Goal: Information Seeking & Learning: Understand process/instructions

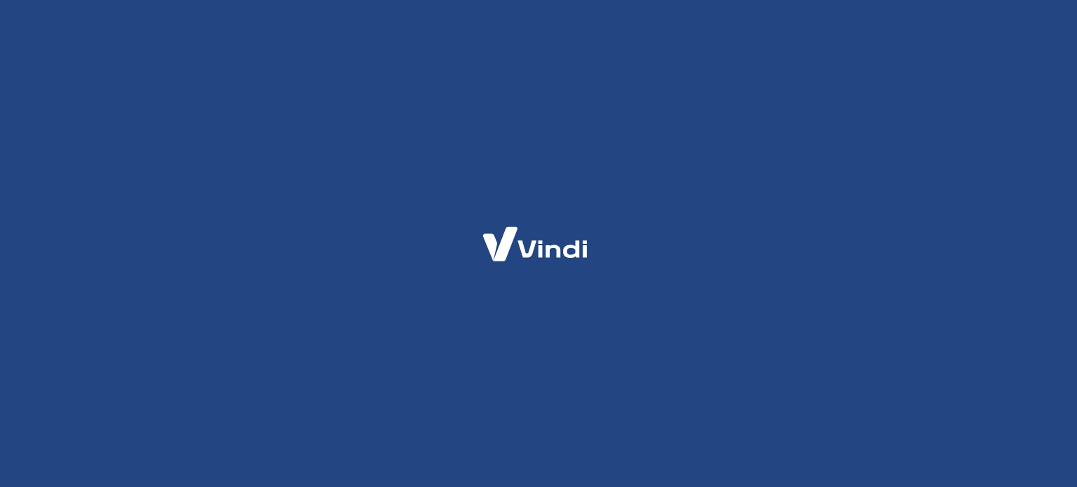
select select "MG"
select select "business"
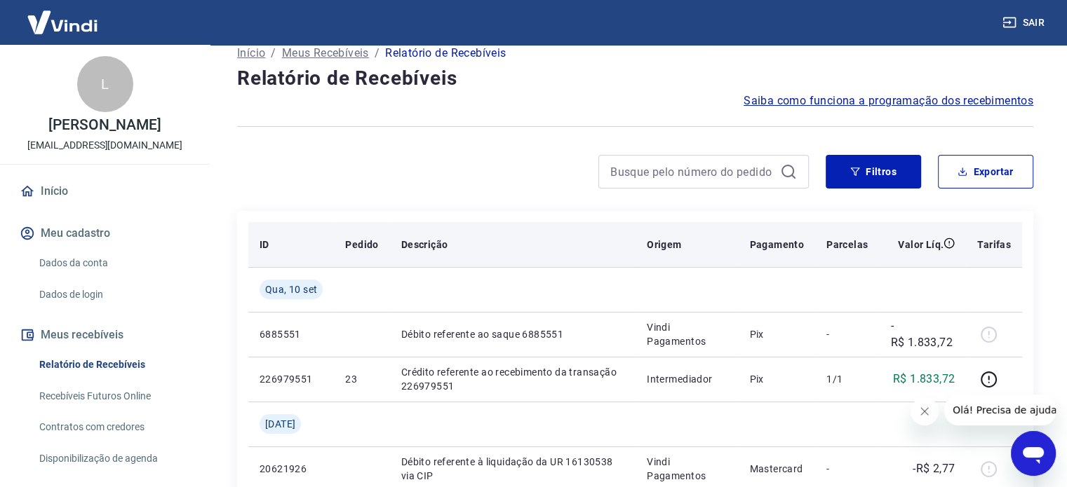
scroll to position [140, 0]
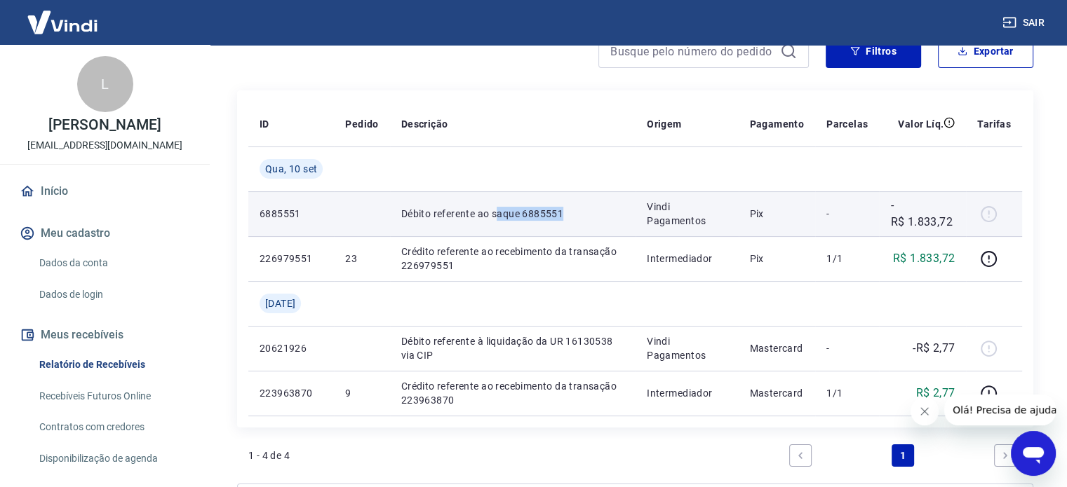
drag, startPoint x: 509, startPoint y: 215, endPoint x: 873, endPoint y: 215, distance: 364.0
click at [640, 215] on tr "6885551 Débito referente ao saque 6885551 Vindi Pagamentos Pix - -R$ 1.833,72" at bounding box center [635, 213] width 774 height 45
drag, startPoint x: 891, startPoint y: 219, endPoint x: 951, endPoint y: 222, distance: 59.7
click at [951, 222] on p "-R$ 1.833,72" at bounding box center [922, 214] width 65 height 34
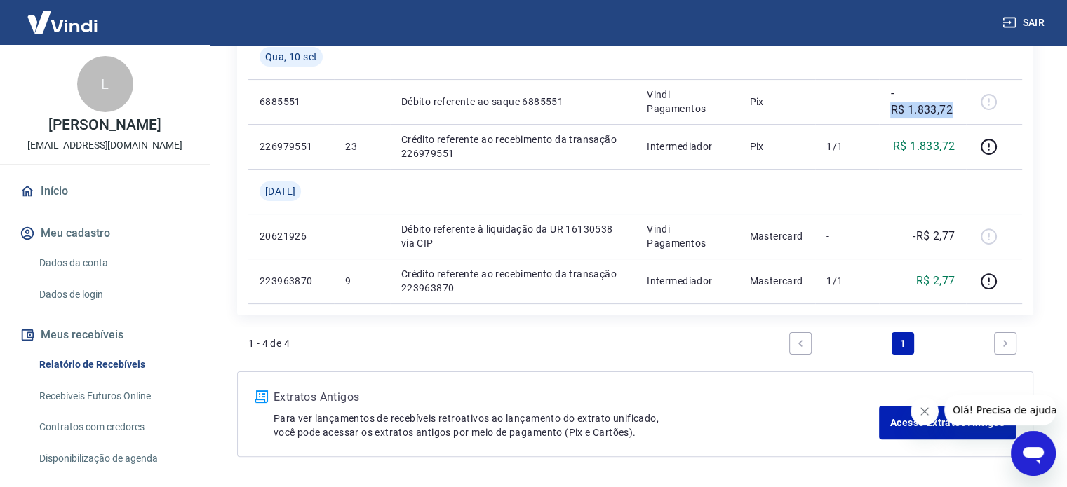
scroll to position [228, 0]
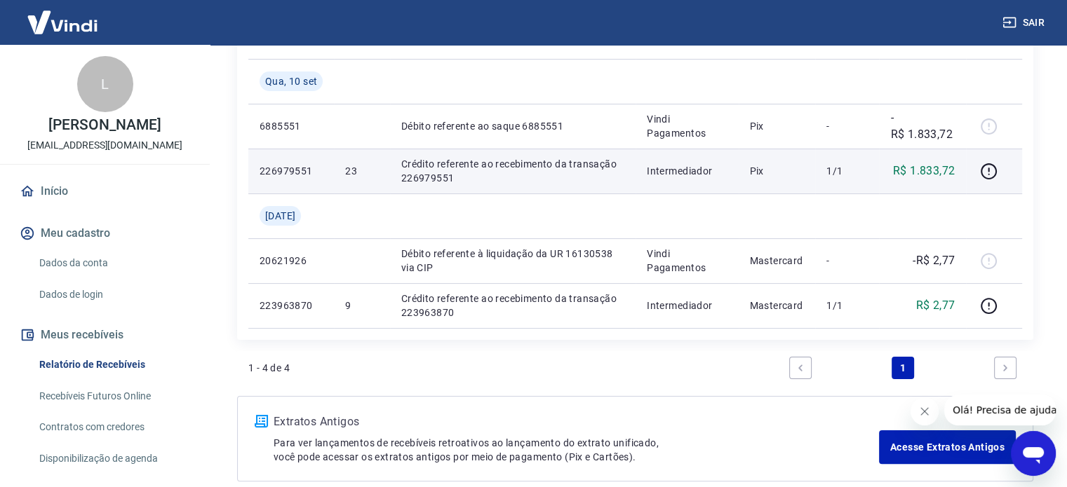
drag, startPoint x: 574, startPoint y: 174, endPoint x: 776, endPoint y: 175, distance: 202.0
click at [575, 173] on p "Crédito referente ao recebimento da transação 226979551" at bounding box center [512, 171] width 223 height 28
click at [991, 175] on icon "button" at bounding box center [989, 172] width 18 height 18
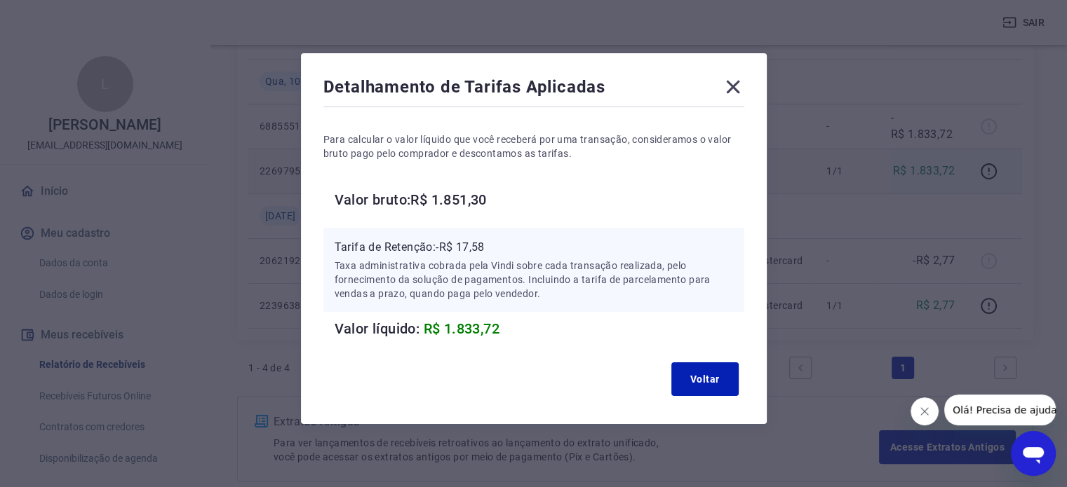
scroll to position [18, 0]
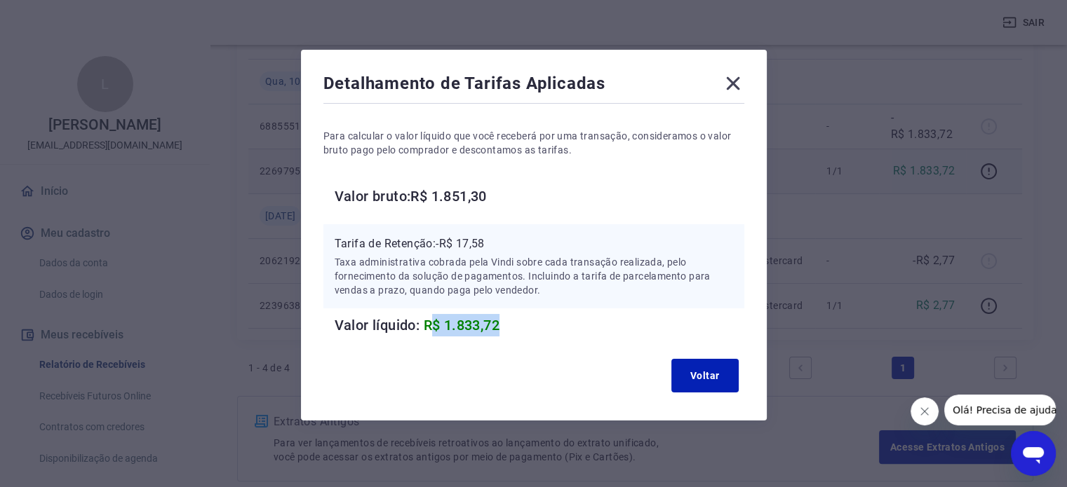
drag, startPoint x: 435, startPoint y: 327, endPoint x: 527, endPoint y: 325, distance: 92.6
click at [527, 325] on h6 "Valor líquido: R$ 1.833,72" at bounding box center [540, 325] width 410 height 22
click at [731, 78] on icon at bounding box center [733, 83] width 22 height 22
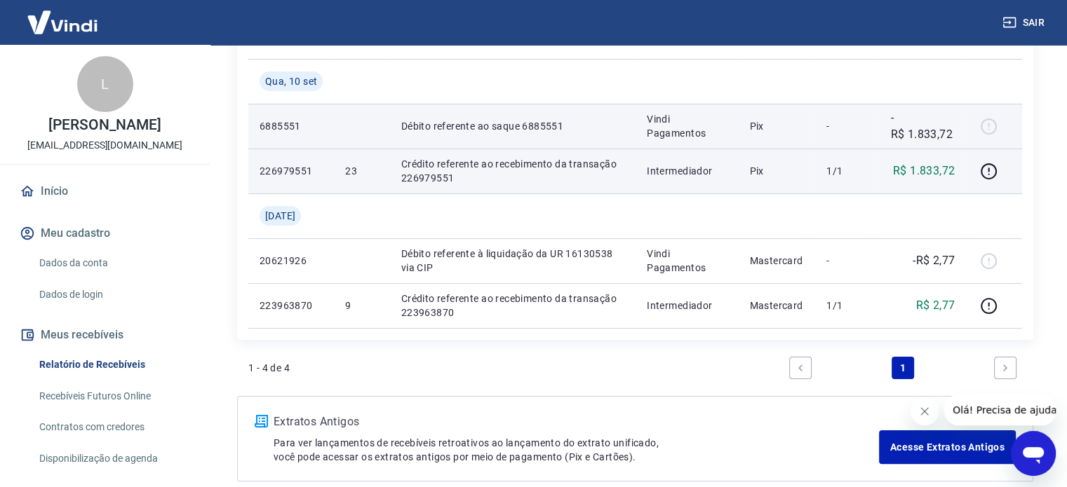
drag, startPoint x: 984, startPoint y: 135, endPoint x: 926, endPoint y: 135, distance: 58.2
click at [977, 135] on td at bounding box center [994, 126] width 56 height 45
drag, startPoint x: 926, startPoint y: 135, endPoint x: 755, endPoint y: 135, distance: 170.4
click at [755, 135] on tr "6885551 Débito referente ao saque 6885551 Vindi Pagamentos Pix - -R$ 1.833,72" at bounding box center [635, 126] width 774 height 45
click at [765, 140] on td "Pix" at bounding box center [776, 126] width 77 height 45
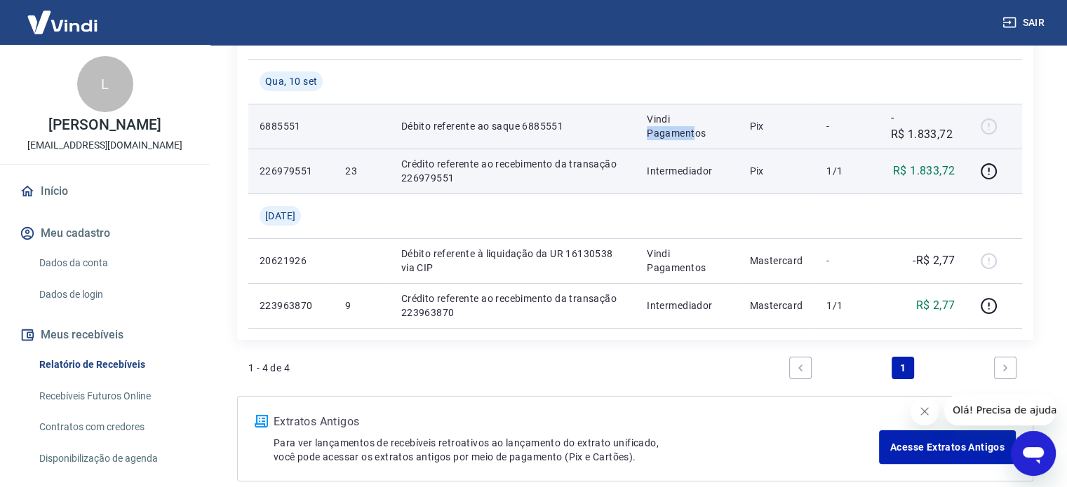
drag, startPoint x: 642, startPoint y: 130, endPoint x: 697, endPoint y: 130, distance: 55.4
click at [697, 130] on td "Vindi Pagamentos" at bounding box center [686, 126] width 102 height 45
click at [749, 134] on td "Pix" at bounding box center [776, 126] width 77 height 45
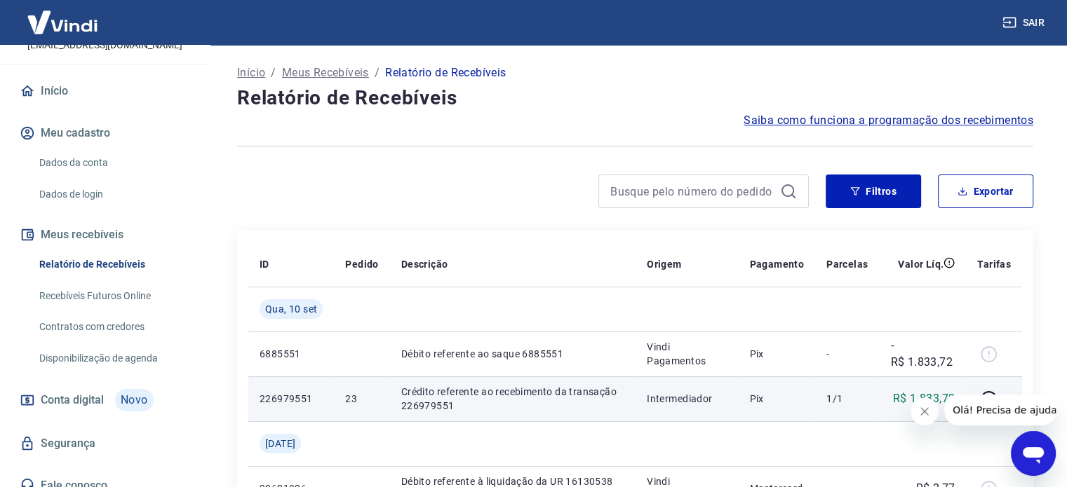
scroll to position [114, 0]
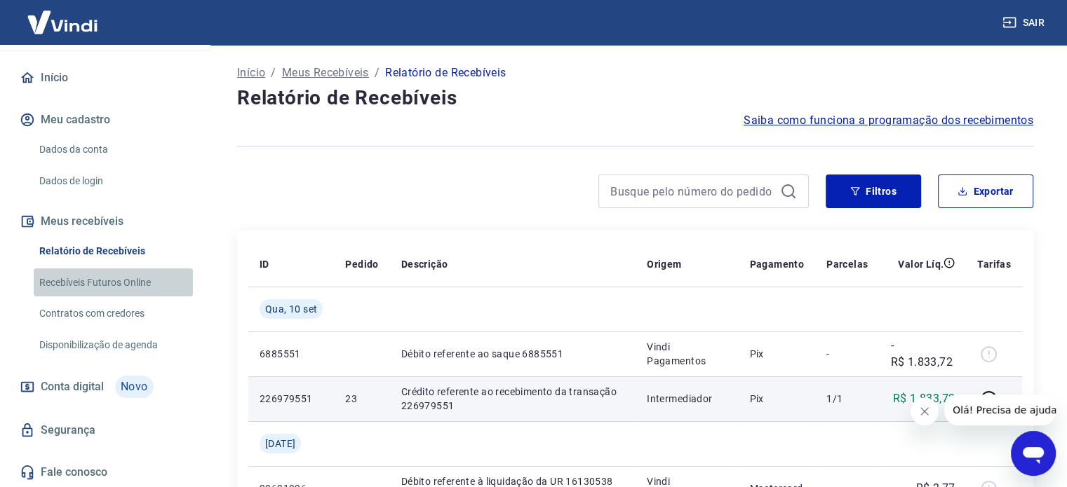
click at [119, 281] on link "Recebíveis Futuros Online" at bounding box center [113, 283] width 159 height 29
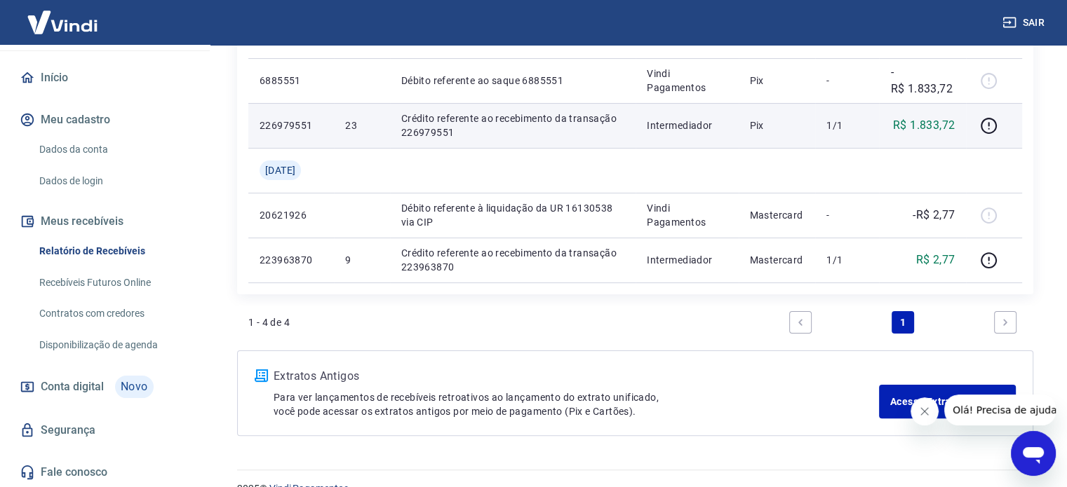
scroll to position [298, 0]
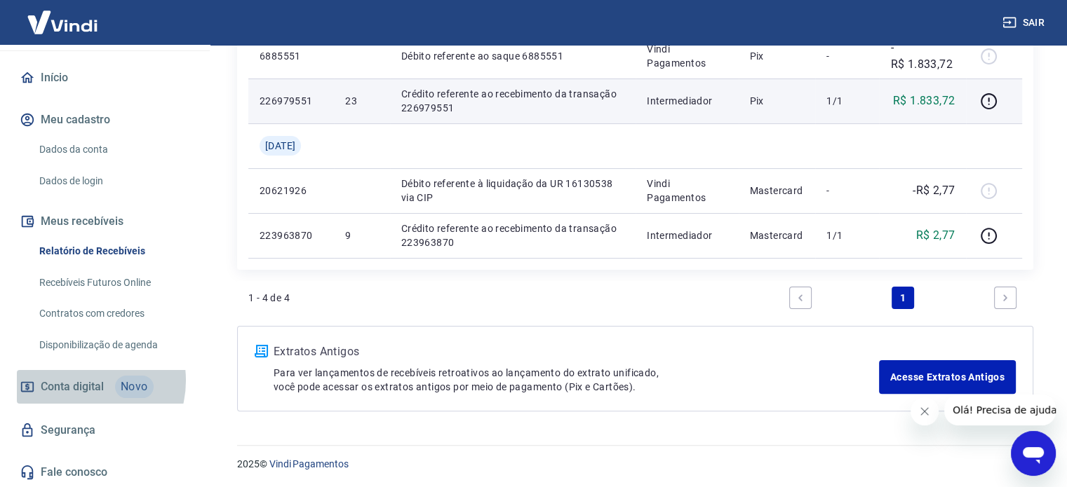
click at [81, 380] on span "Conta digital" at bounding box center [72, 387] width 63 height 20
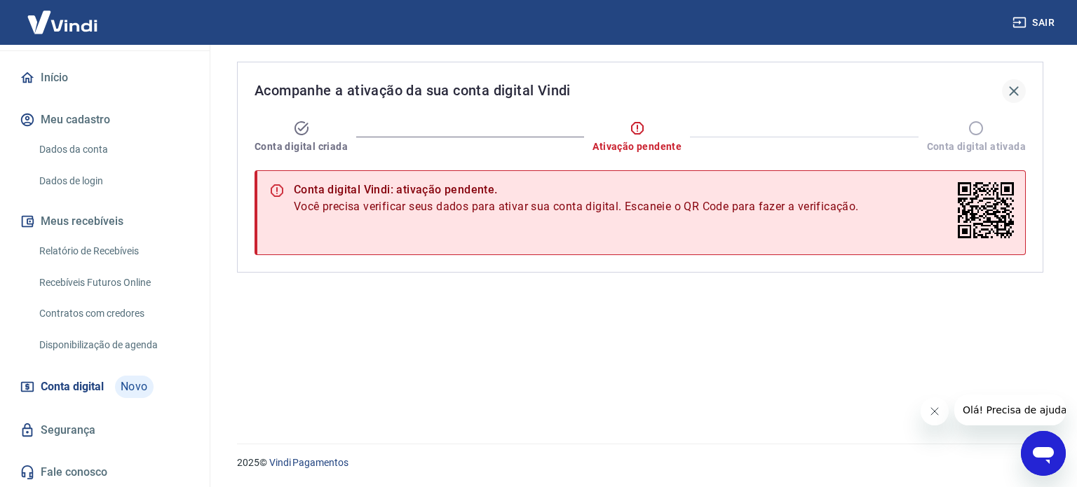
click at [1015, 88] on icon "button" at bounding box center [1014, 91] width 17 height 17
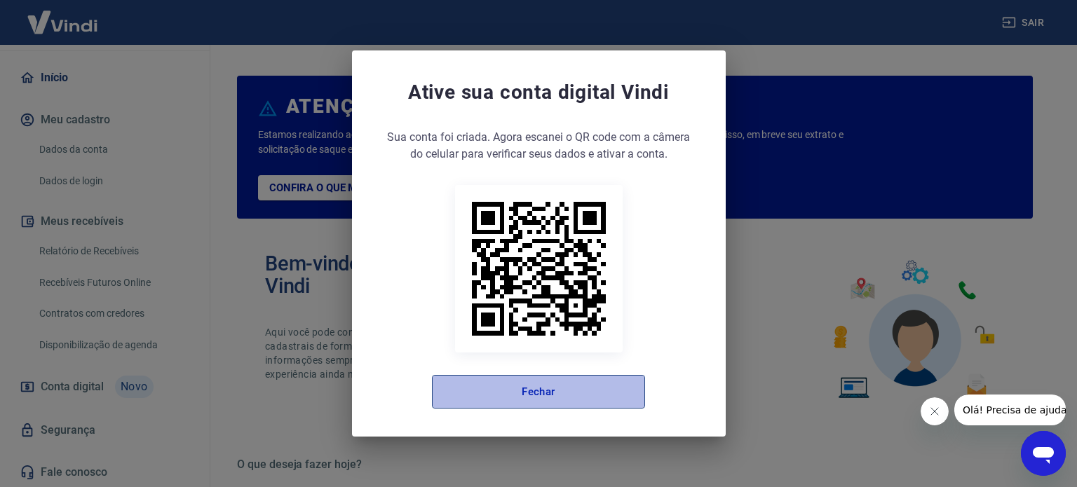
click at [506, 391] on button "Fechar" at bounding box center [538, 392] width 213 height 34
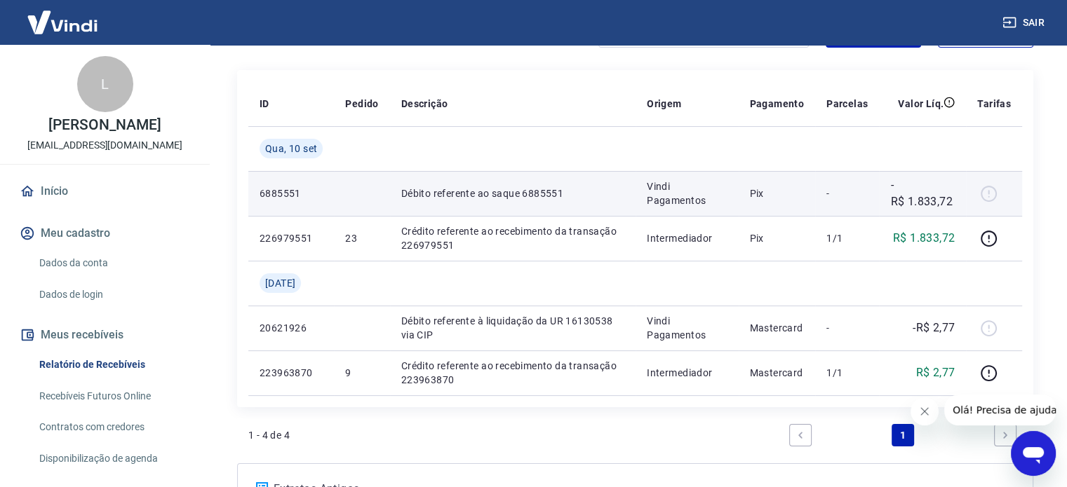
scroll to position [210, 0]
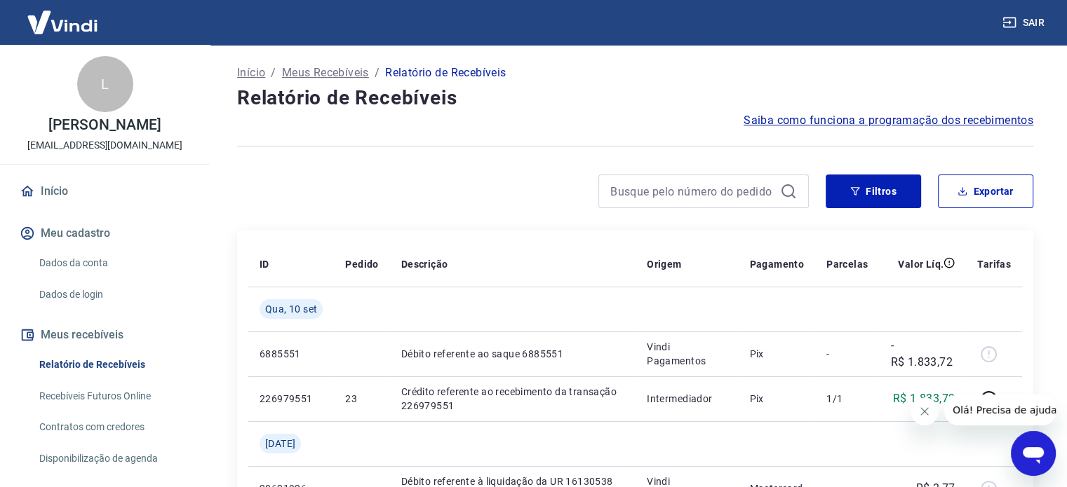
click at [856, 116] on span "Saiba como funciona a programação dos recebimentos" at bounding box center [888, 120] width 290 height 17
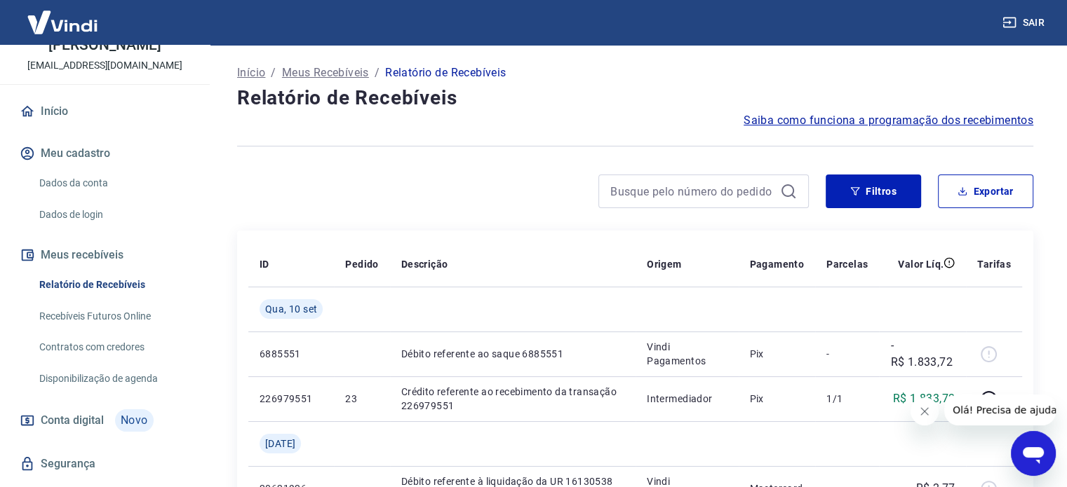
scroll to position [140, 0]
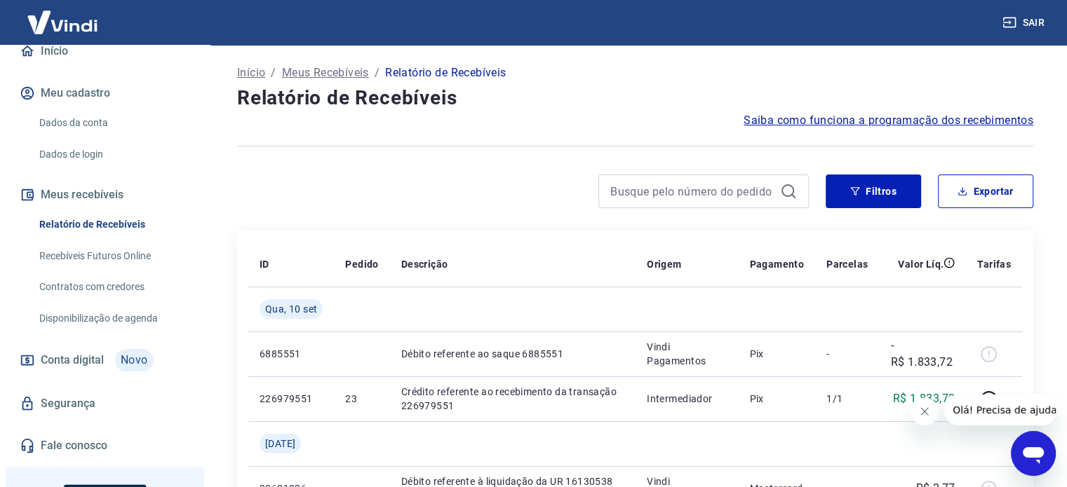
click at [104, 252] on link "Recebíveis Futuros Online" at bounding box center [113, 256] width 159 height 29
